Goal: Transaction & Acquisition: Purchase product/service

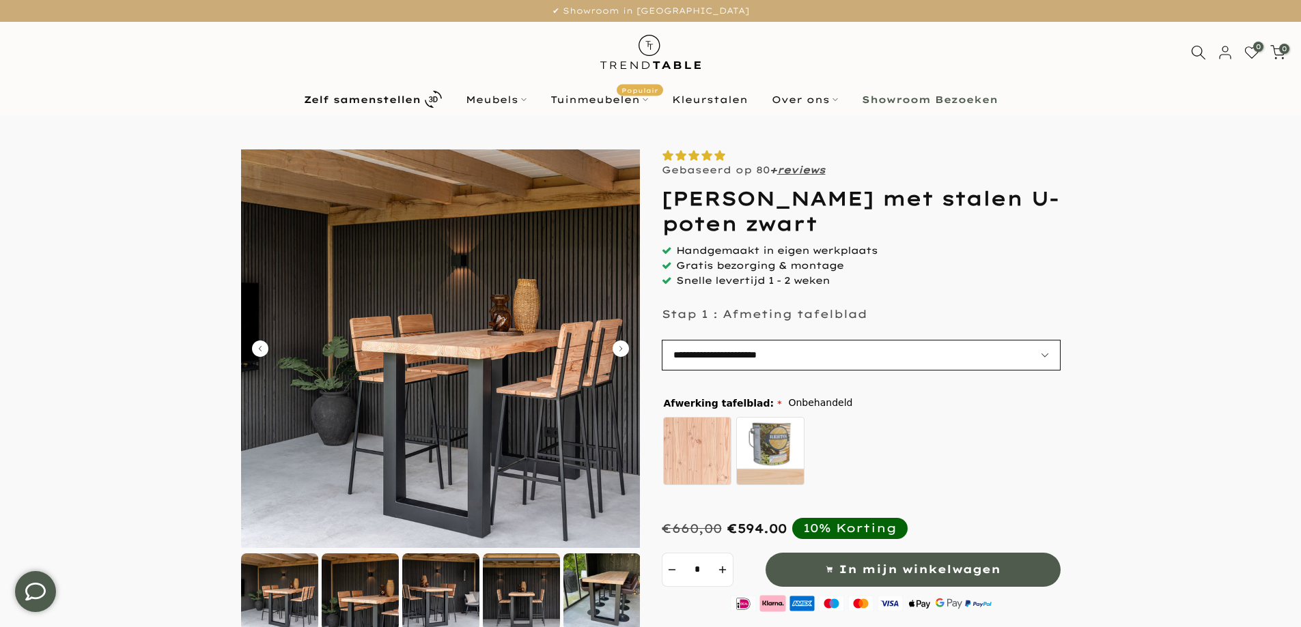
click at [1048, 355] on select "**********" at bounding box center [861, 355] width 399 height 31
select select "**********"
click at [662, 340] on select "**********" at bounding box center [861, 355] width 399 height 31
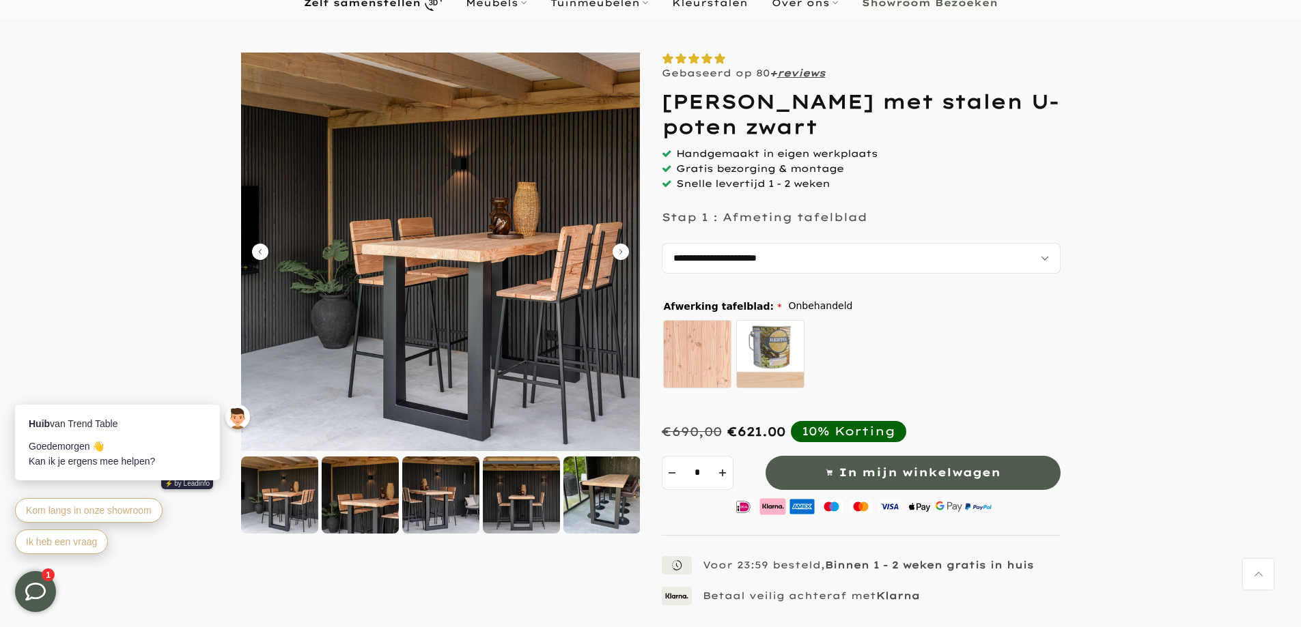
scroll to position [57, 0]
